Goal: Check status: Check status

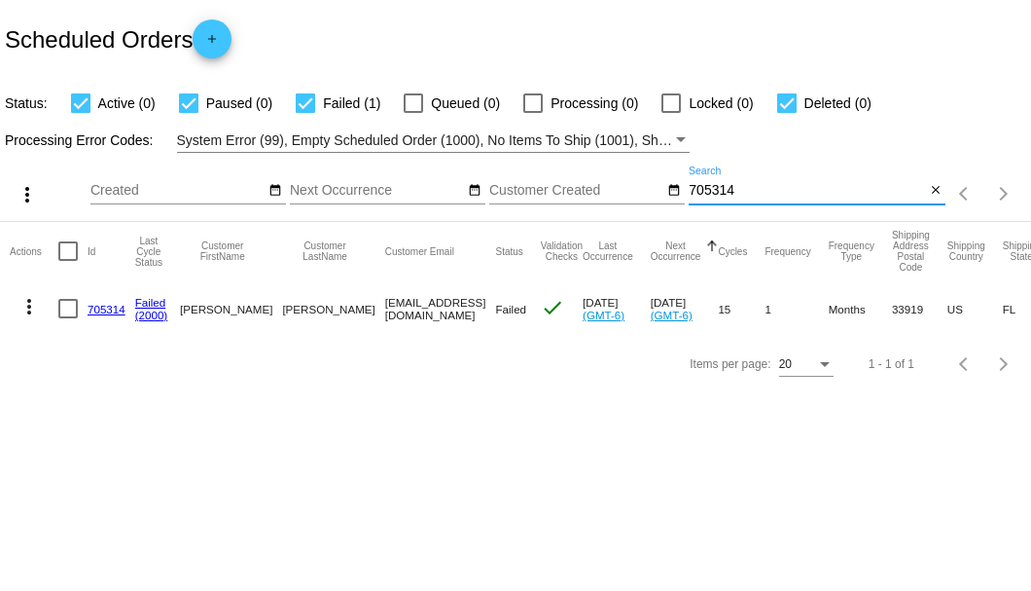
click at [734, 194] on input "705314" at bounding box center [807, 191] width 236 height 16
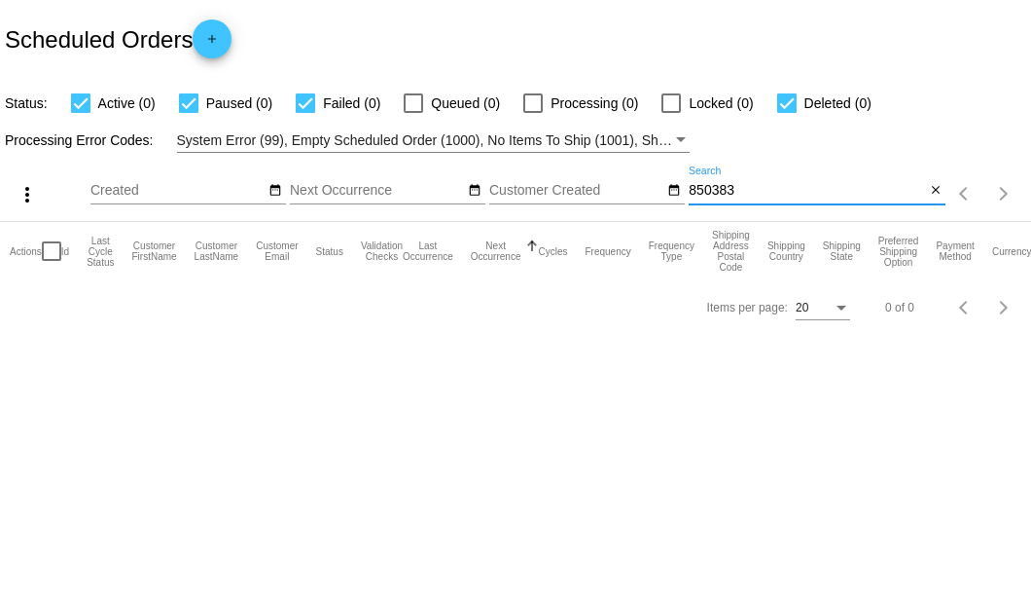
type input "850383"
click at [723, 180] on div "850383 Search" at bounding box center [807, 185] width 236 height 38
click at [723, 185] on input "850383" at bounding box center [807, 191] width 236 height 16
click at [932, 189] on mat-icon "close" at bounding box center [936, 191] width 14 height 16
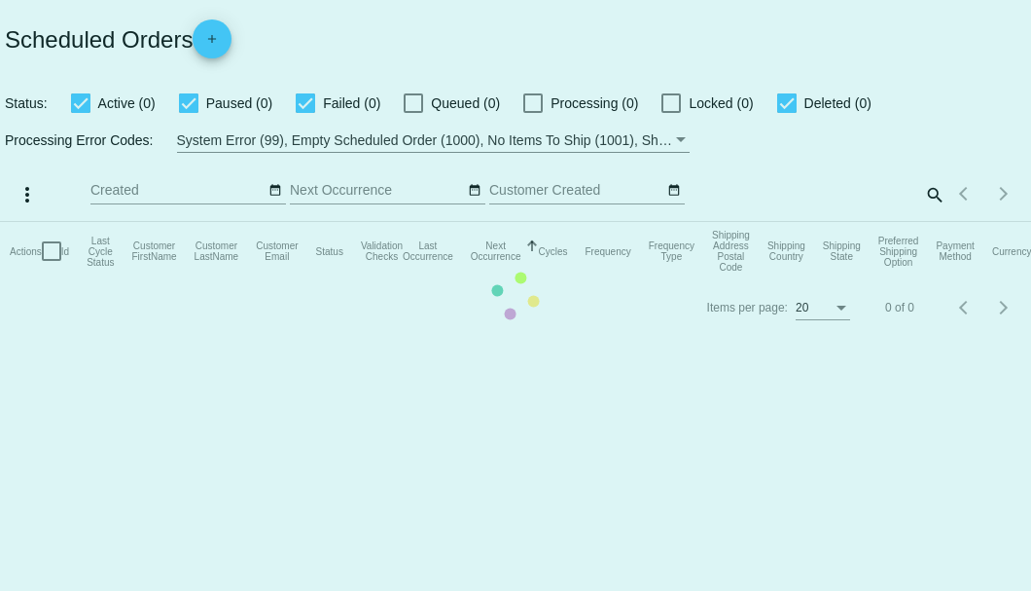
click at [932, 222] on mat-table "Actions Id Last Cycle Status Customer FirstName Customer LastName Customer Emai…" at bounding box center [515, 251] width 1031 height 58
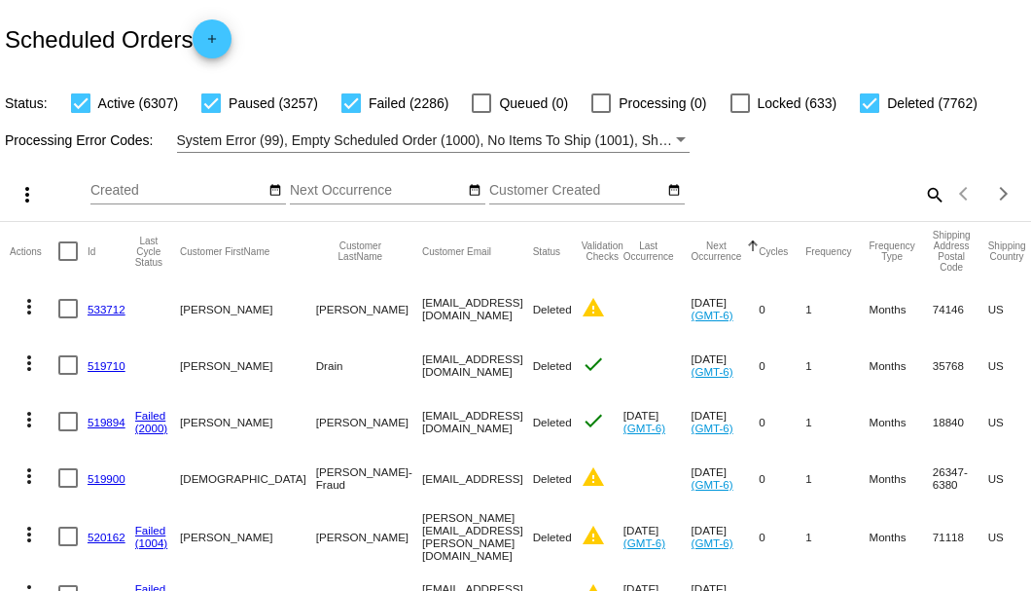
click at [922, 209] on mat-icon "search" at bounding box center [933, 194] width 23 height 30
click at [922, 198] on input "Search" at bounding box center [817, 191] width 257 height 16
paste input "850383"
type input "850383"
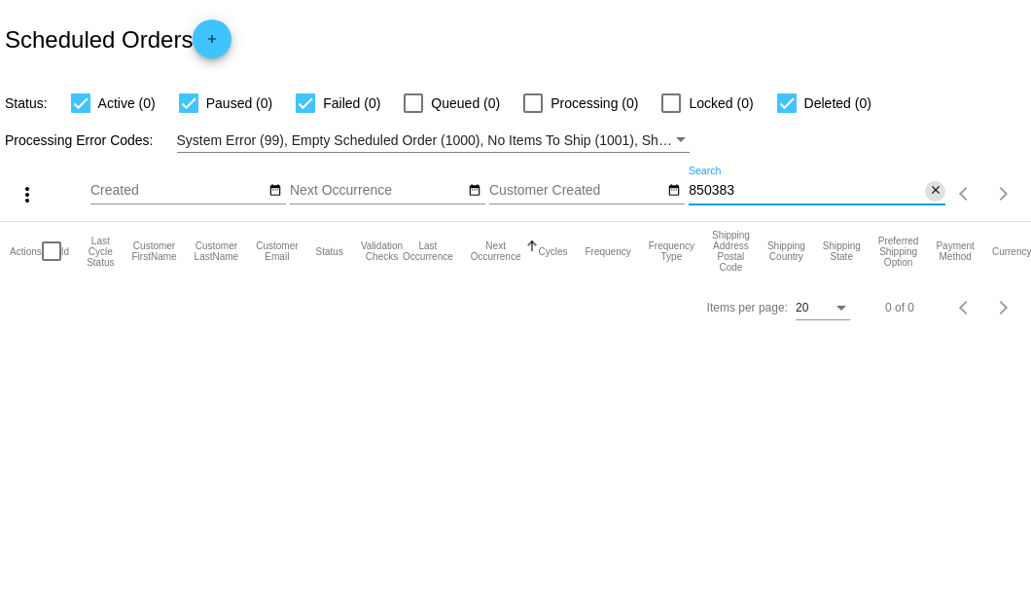
click at [940, 189] on mat-icon "close" at bounding box center [936, 191] width 14 height 16
